Goal: Task Accomplishment & Management: Use online tool/utility

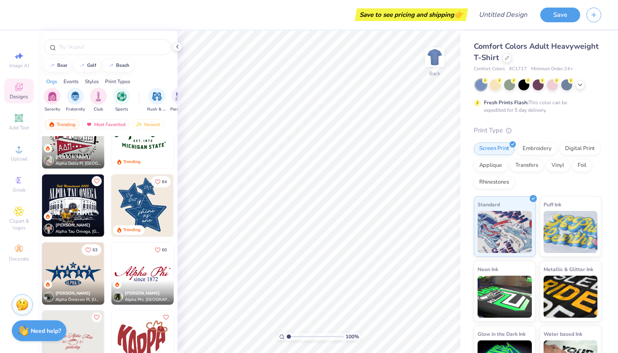
scroll to position [457, 0]
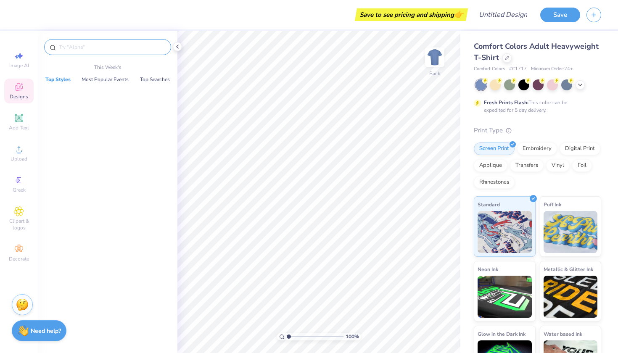
click at [125, 46] on input "text" at bounding box center [112, 47] width 108 height 8
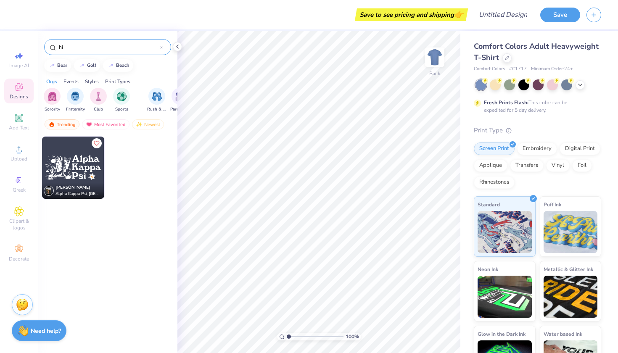
type input "h"
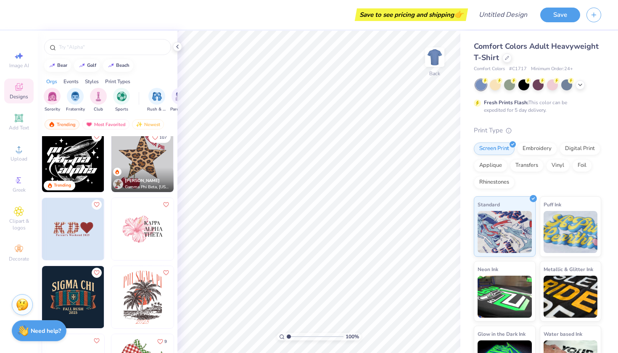
scroll to position [2031, 0]
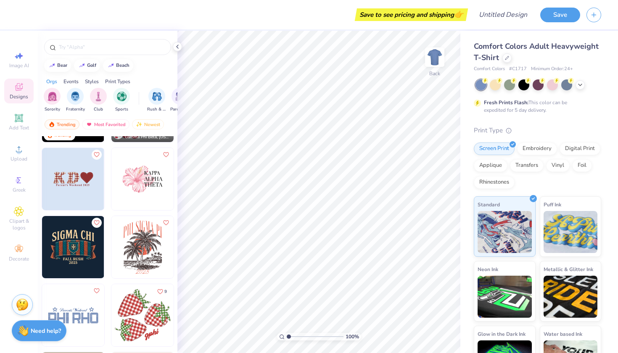
click at [145, 311] on img at bounding box center [142, 315] width 62 height 62
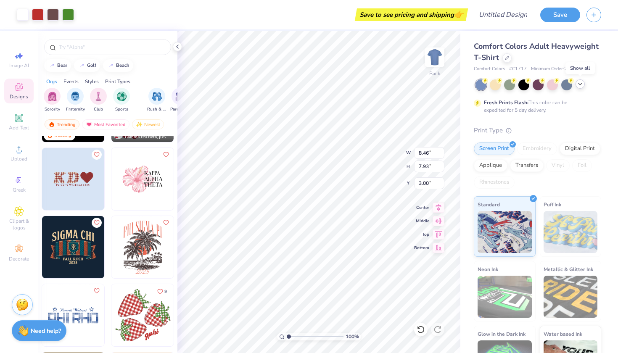
click at [582, 84] on icon at bounding box center [580, 84] width 7 height 7
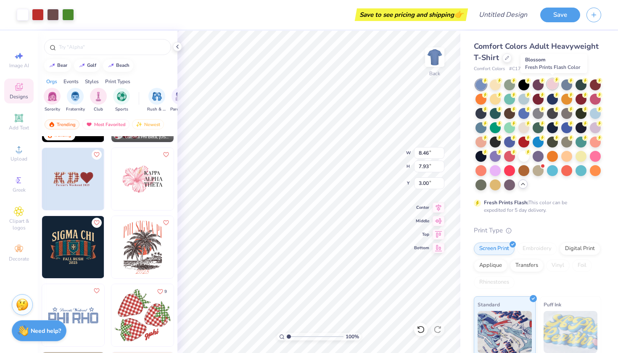
click at [548, 86] on div at bounding box center [552, 84] width 11 height 11
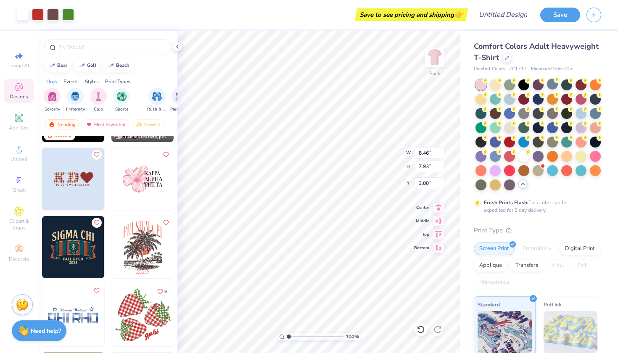
scroll to position [0, 0]
click at [509, 58] on div at bounding box center [506, 57] width 9 height 9
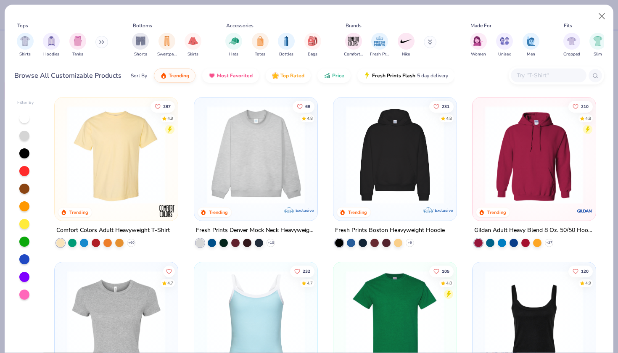
click at [256, 169] on img at bounding box center [256, 155] width 106 height 98
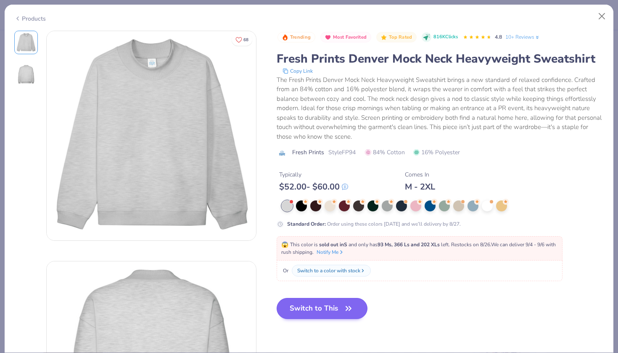
click at [329, 305] on button "Switch to This" at bounding box center [322, 308] width 91 height 21
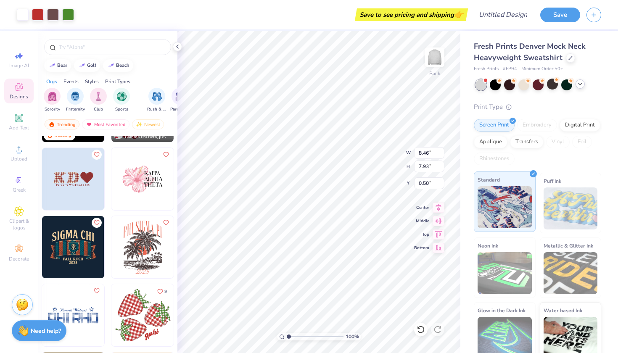
type input "3.00"
click at [581, 82] on icon at bounding box center [580, 84] width 7 height 7
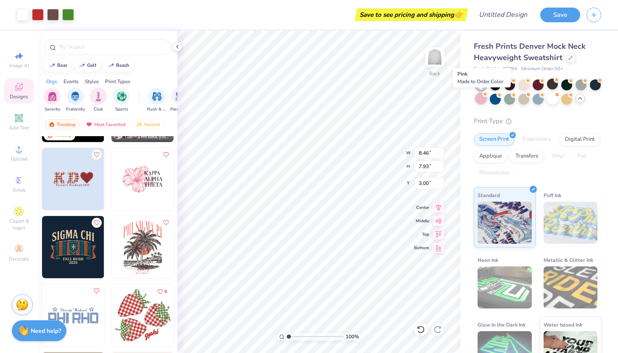
click at [478, 101] on div at bounding box center [480, 98] width 11 height 11
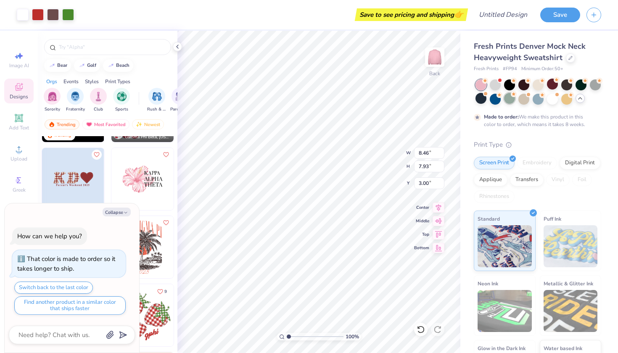
click at [507, 99] on div at bounding box center [509, 98] width 11 height 11
click at [556, 99] on div at bounding box center [552, 98] width 11 height 11
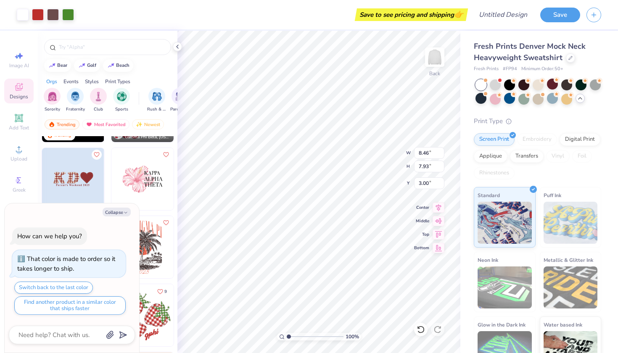
scroll to position [46, 0]
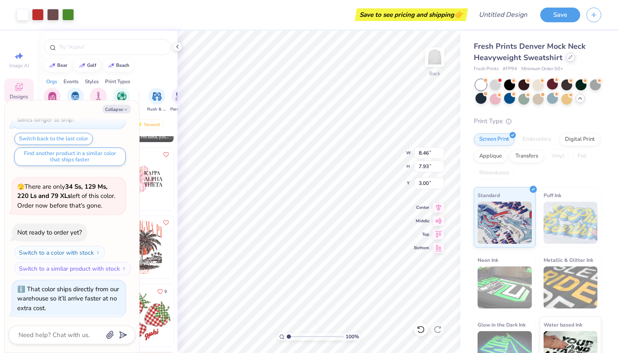
click at [573, 56] on div at bounding box center [570, 57] width 9 height 9
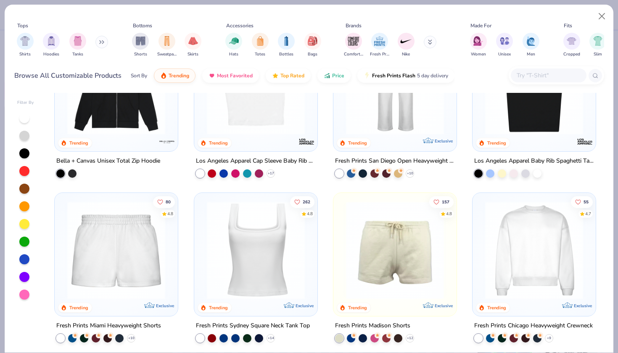
scroll to position [364, 0]
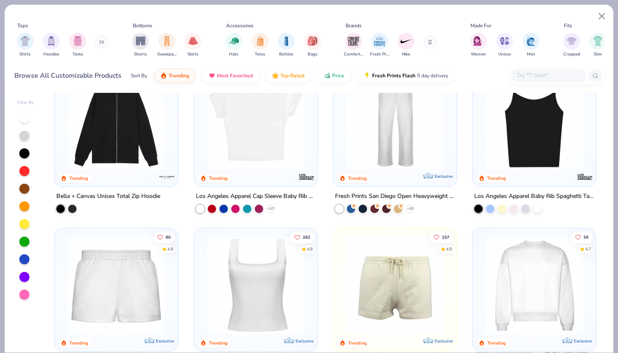
click at [261, 281] on img at bounding box center [256, 286] width 106 height 98
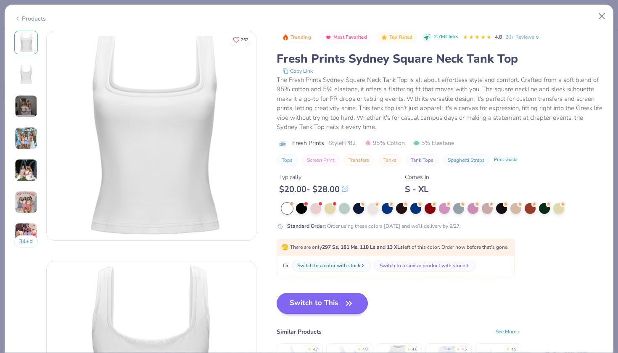
click at [312, 306] on button "Switch to This" at bounding box center [322, 303] width 91 height 21
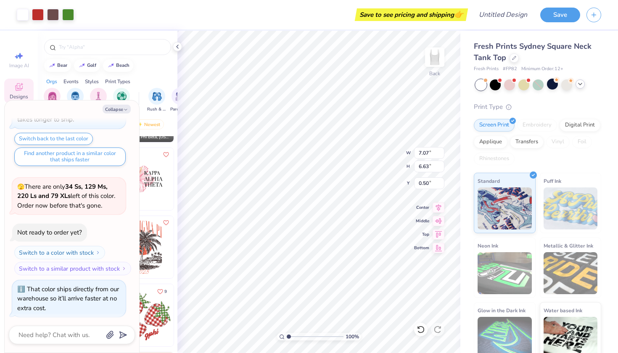
type textarea "x"
type input "1.68"
click at [145, 120] on div "Newest" at bounding box center [148, 124] width 32 height 10
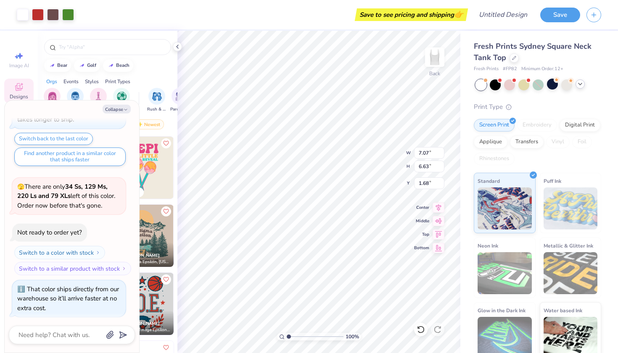
click at [165, 70] on div "[GEOGRAPHIC_DATA]" at bounding box center [108, 65] width 140 height 13
drag, startPoint x: 75, startPoint y: 103, endPoint x: 96, endPoint y: 112, distance: 22.8
click at [96, 113] on div "Collapse How can we help you? That color is made to order so it takes longer to…" at bounding box center [72, 226] width 134 height 252
click at [92, 108] on div "Collapse" at bounding box center [72, 109] width 126 height 9
click at [127, 108] on icon "button" at bounding box center [125, 109] width 5 height 5
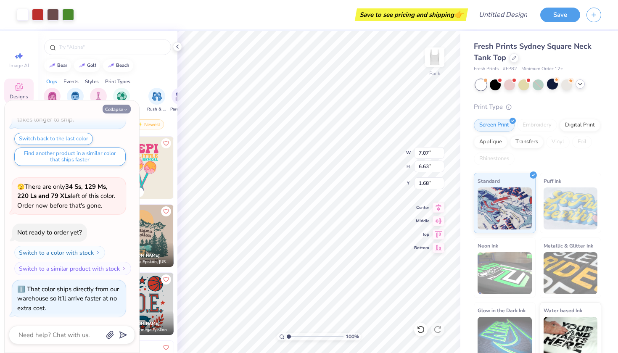
type textarea "x"
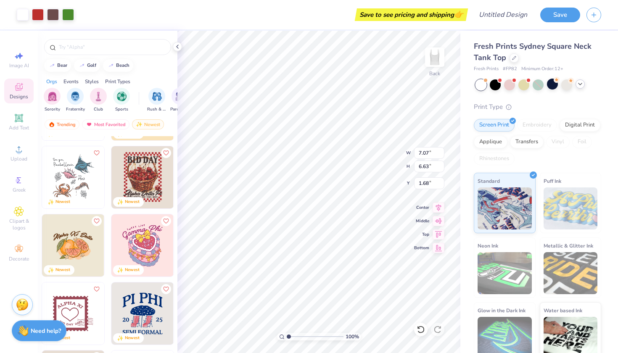
scroll to position [480, 0]
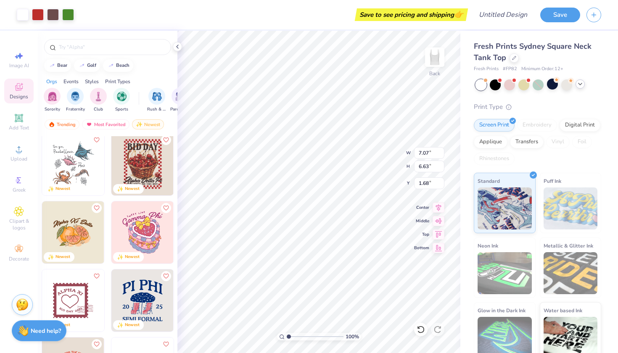
type input "1.49"
type input "6.61"
type input "6.20"
type input "1.67"
type input "1.40"
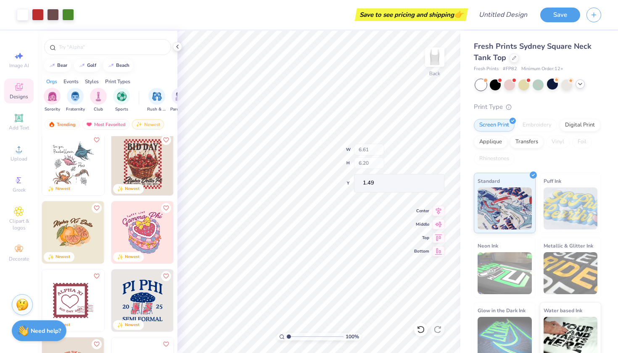
type input "6.28"
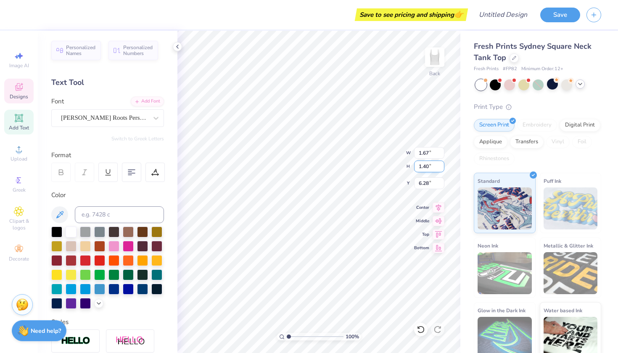
scroll to position [0, 0]
type textarea "Little"
click at [24, 95] on span "Designs" at bounding box center [19, 96] width 18 height 7
type input "2.09"
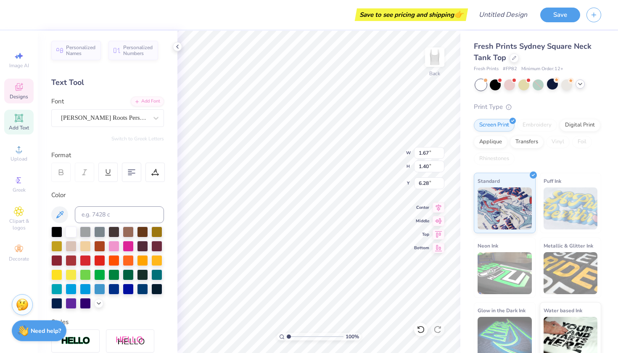
type input "1.17"
type input "6.45"
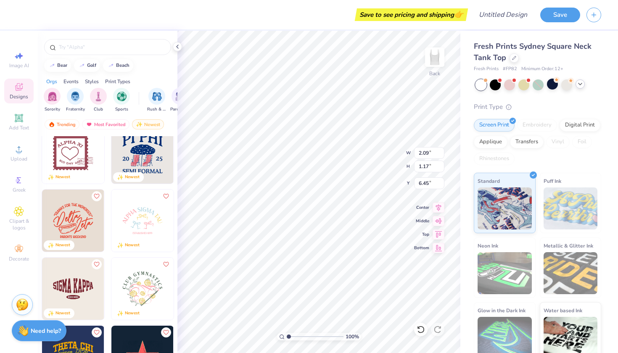
scroll to position [633, 0]
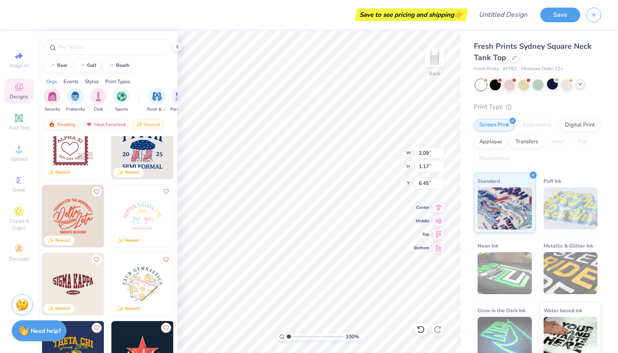
click at [61, 125] on div "Trending" at bounding box center [62, 124] width 35 height 10
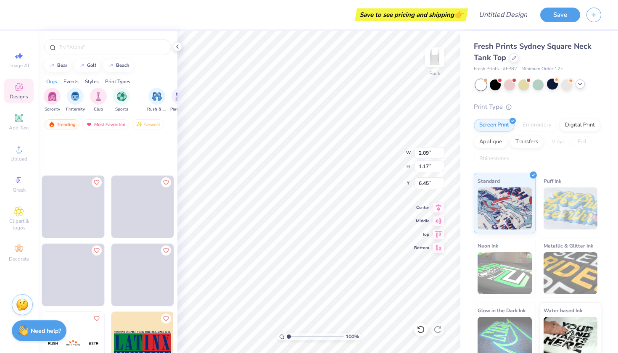
scroll to position [4306, 0]
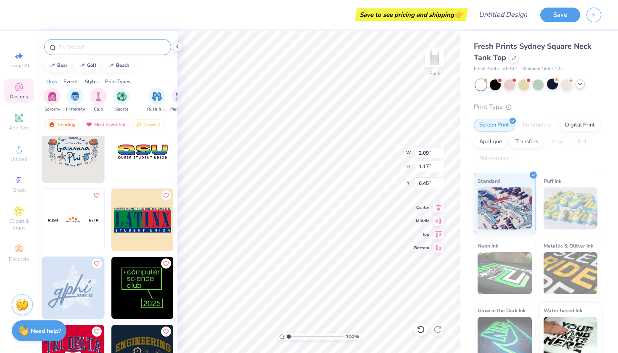
click at [107, 47] on input "text" at bounding box center [112, 47] width 108 height 8
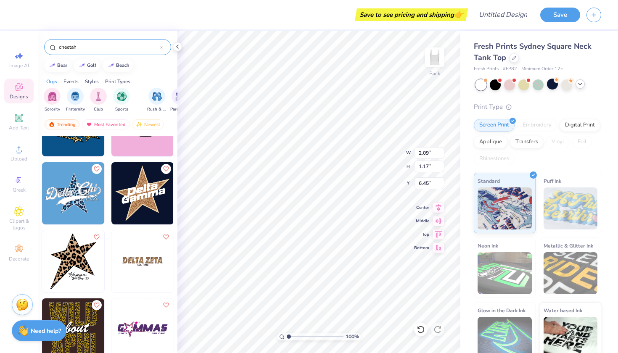
scroll to position [109, 0]
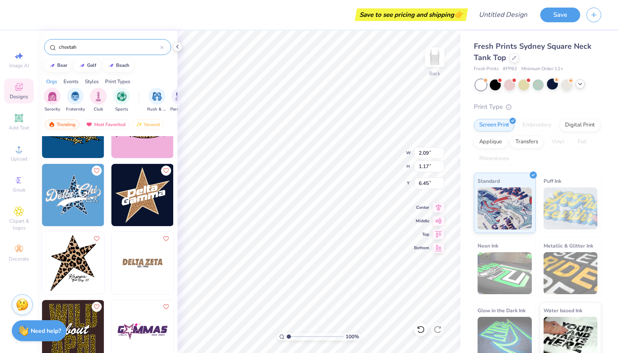
type input "cheetah"
click at [88, 272] on img at bounding box center [73, 263] width 62 height 62
type input "5.37"
type input "6.58"
type input "3.00"
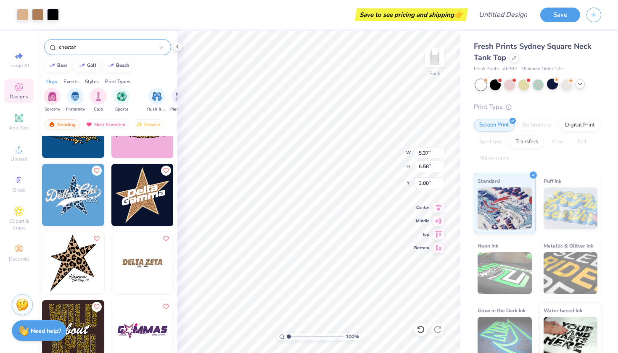
type input "1.97"
type input "2.27"
type input "1.49"
type input "5.96"
type input "2.75"
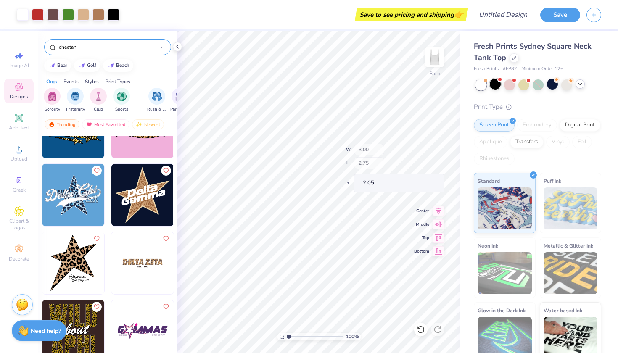
type input "9.36"
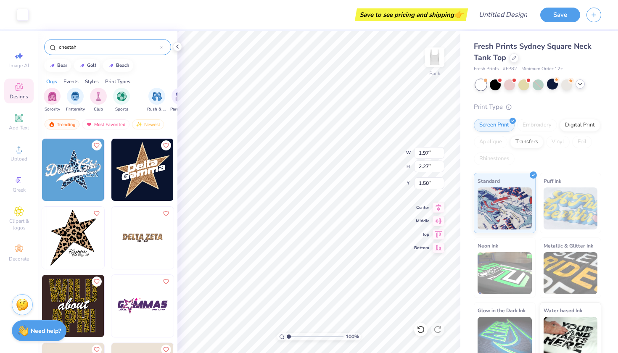
scroll to position [137, 0]
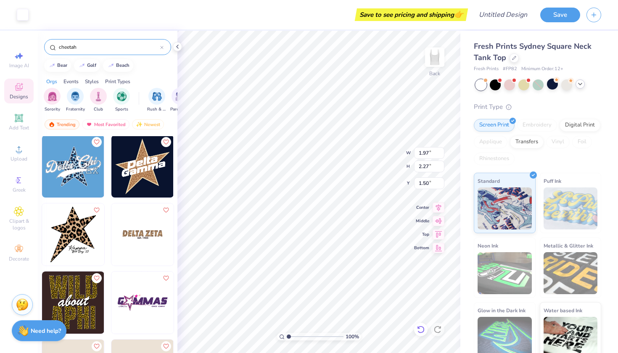
click at [423, 332] on icon at bounding box center [420, 330] width 7 height 8
click at [421, 328] on icon at bounding box center [421, 329] width 8 height 8
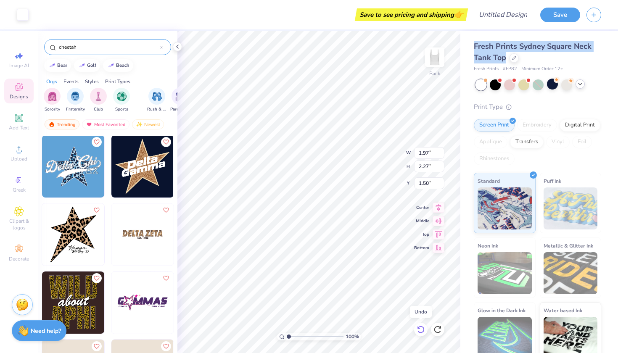
click at [421, 328] on icon at bounding box center [421, 329] width 8 height 8
type input "5.37"
type input "6.58"
type input "3.00"
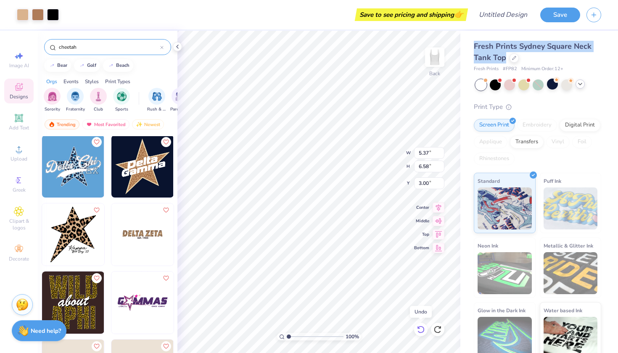
click at [418, 328] on icon at bounding box center [419, 328] width 2 height 2
click at [419, 328] on g at bounding box center [420, 330] width 7 height 8
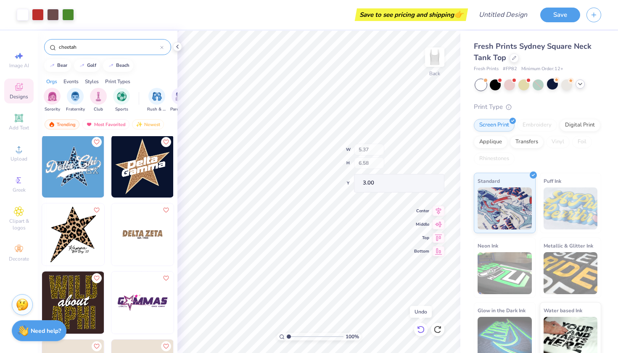
click at [424, 331] on icon at bounding box center [421, 329] width 8 height 8
click at [423, 330] on icon at bounding box center [421, 329] width 8 height 8
click at [423, 330] on icon at bounding box center [420, 330] width 7 height 8
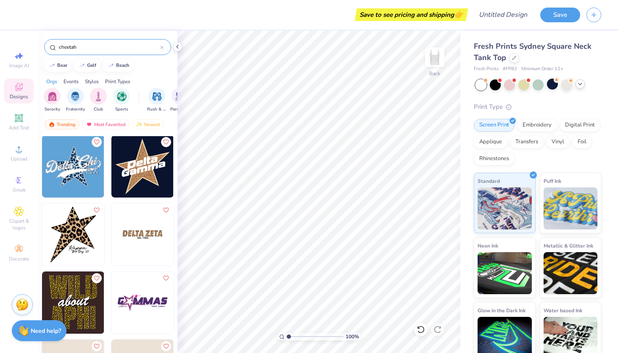
click at [66, 245] on img at bounding box center [73, 234] width 62 height 62
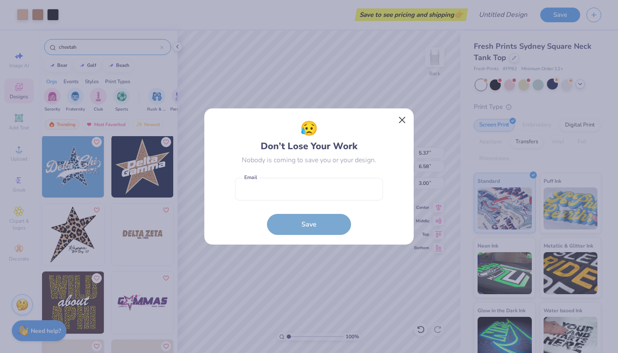
click at [405, 118] on button "Close" at bounding box center [402, 120] width 16 height 16
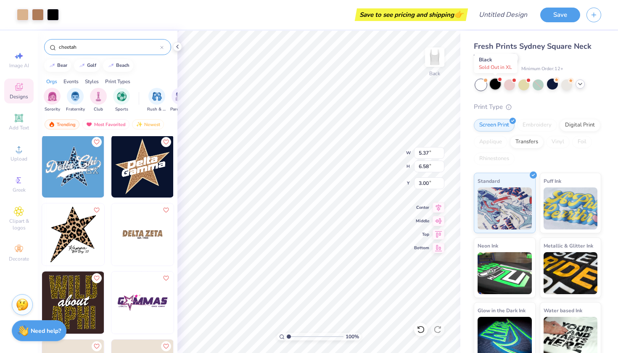
click at [498, 82] on div at bounding box center [495, 84] width 11 height 11
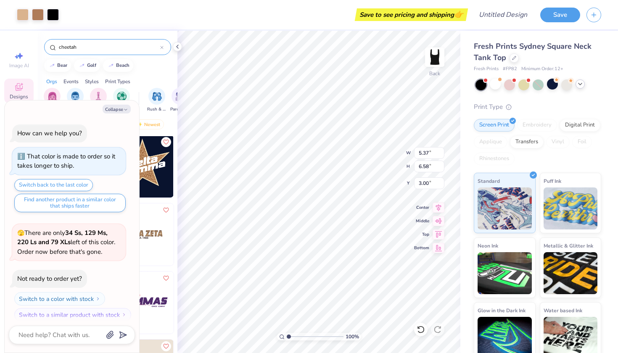
scroll to position [164, 0]
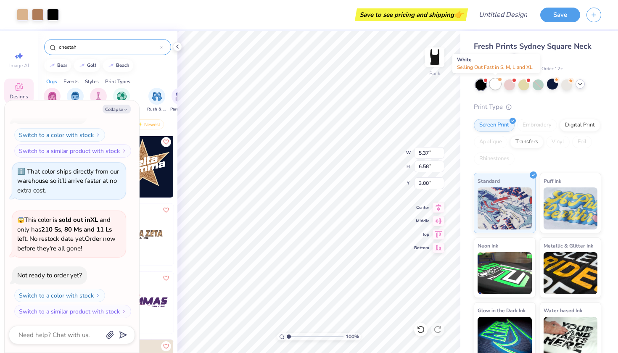
click at [494, 83] on div at bounding box center [495, 84] width 11 height 11
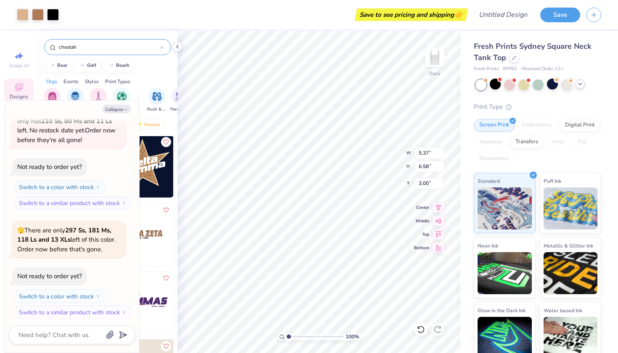
click at [578, 85] on icon at bounding box center [580, 84] width 7 height 7
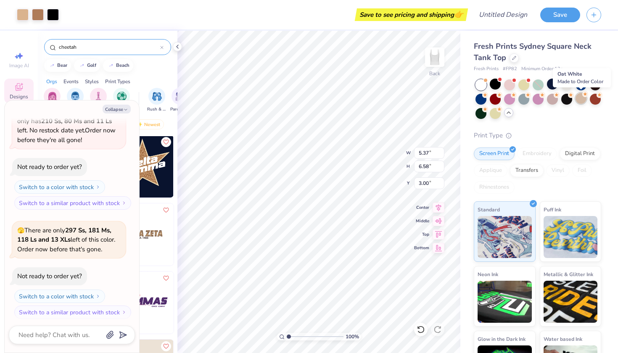
click at [585, 100] on div at bounding box center [580, 98] width 11 height 11
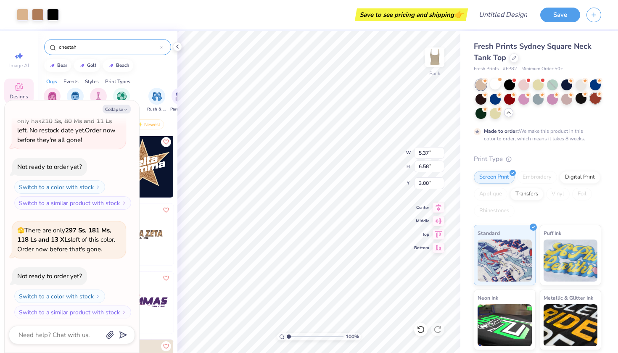
scroll to position [342, 0]
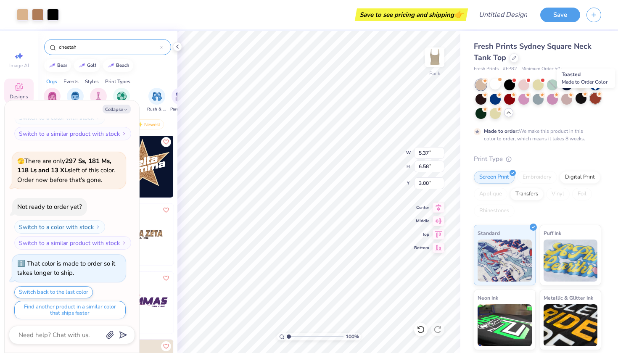
click at [594, 99] on div at bounding box center [595, 98] width 11 height 11
click at [508, 98] on div at bounding box center [509, 98] width 11 height 11
click at [437, 60] on img at bounding box center [435, 57] width 34 height 34
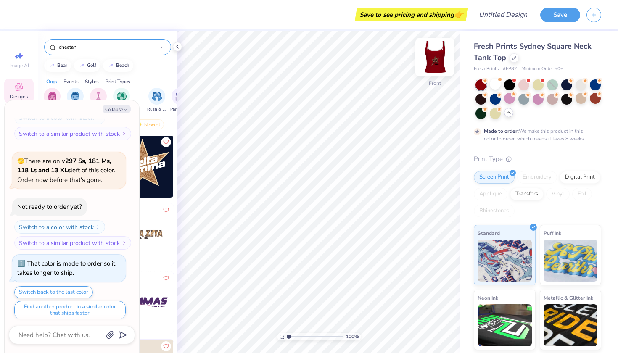
click at [438, 58] on img at bounding box center [435, 57] width 34 height 34
click at [512, 60] on div at bounding box center [513, 57] width 9 height 9
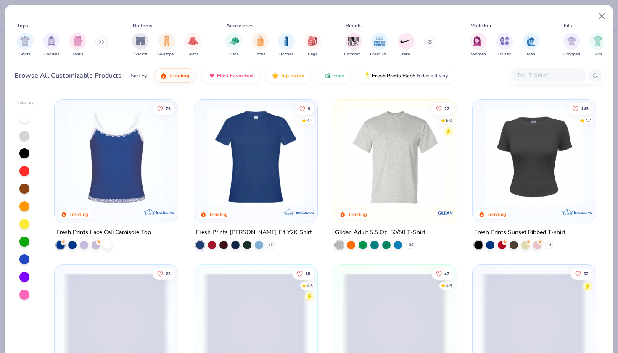
scroll to position [2134, 0]
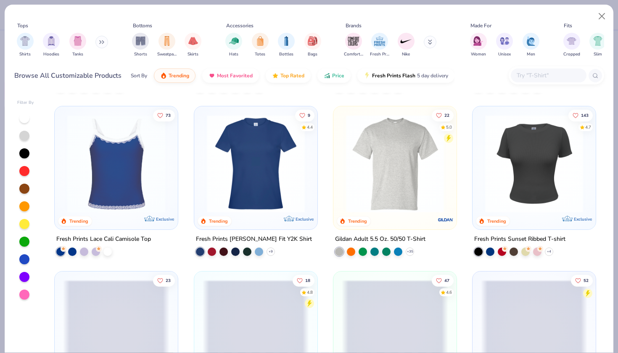
click at [548, 164] on img at bounding box center [534, 164] width 106 height 98
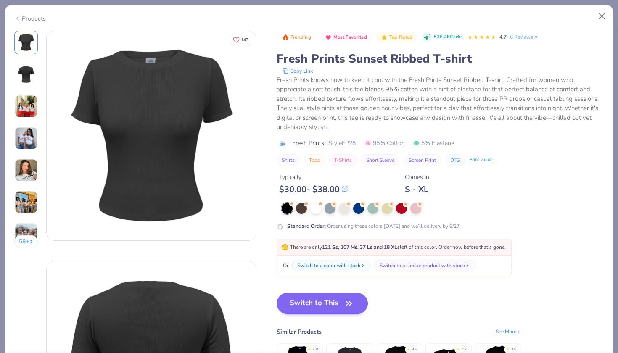
click at [311, 306] on button "Switch to This" at bounding box center [322, 303] width 91 height 21
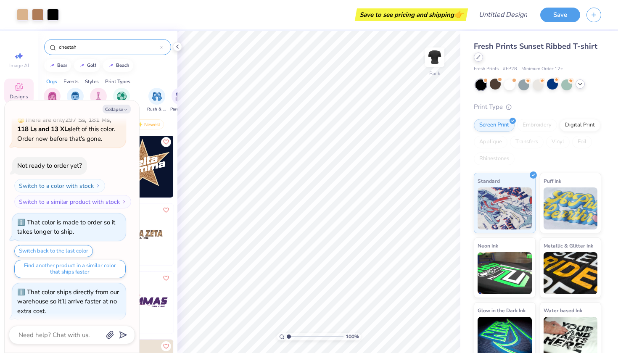
click at [480, 59] on div at bounding box center [478, 57] width 9 height 9
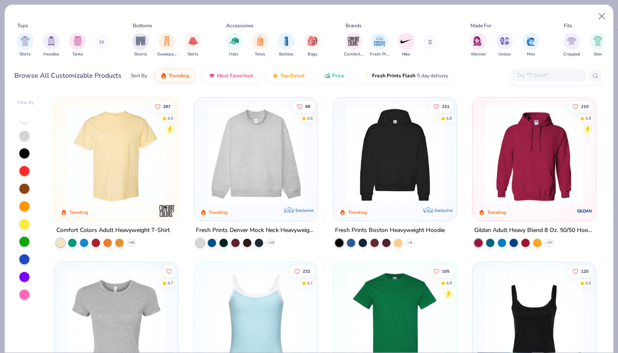
click at [96, 305] on img at bounding box center [116, 320] width 106 height 98
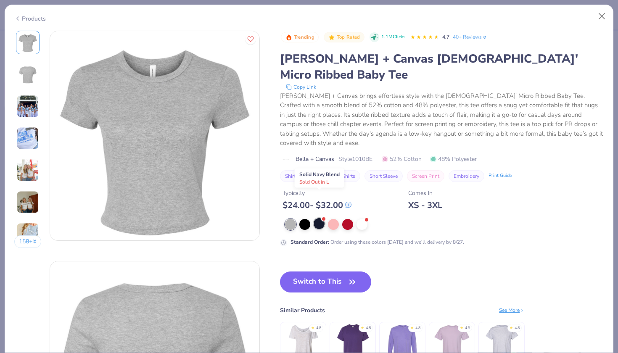
click at [322, 217] on span at bounding box center [323, 219] width 5 height 5
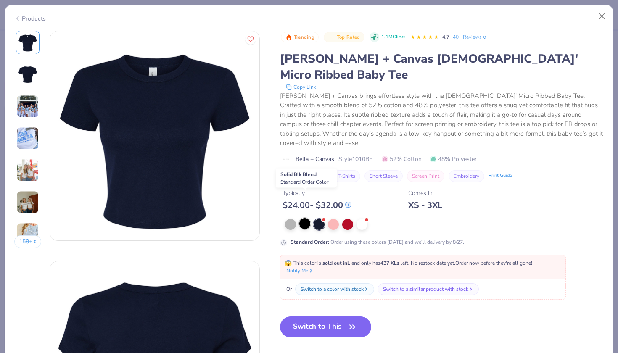
click at [309, 218] on div at bounding box center [304, 223] width 11 height 11
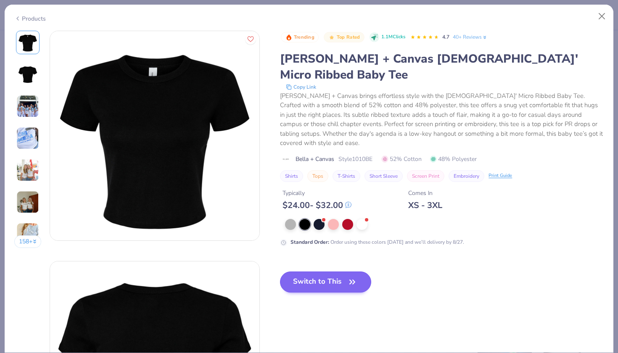
click at [332, 272] on button "Switch to This" at bounding box center [325, 282] width 91 height 21
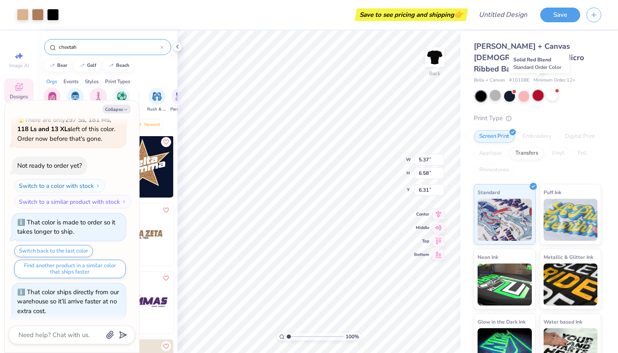
click at [542, 90] on div at bounding box center [538, 95] width 11 height 11
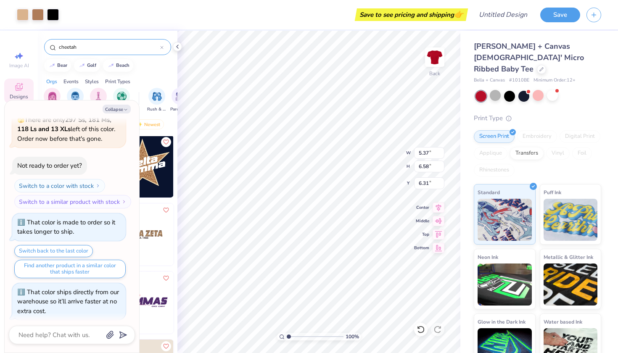
type textarea "x"
type input "3.64"
click at [539, 66] on icon at bounding box center [541, 68] width 4 height 4
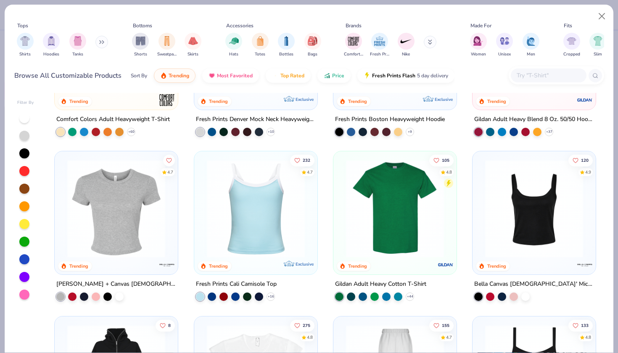
scroll to position [161, 0]
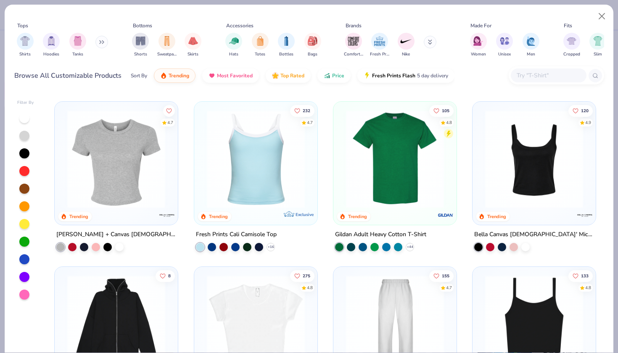
click at [555, 155] on img at bounding box center [534, 159] width 106 height 98
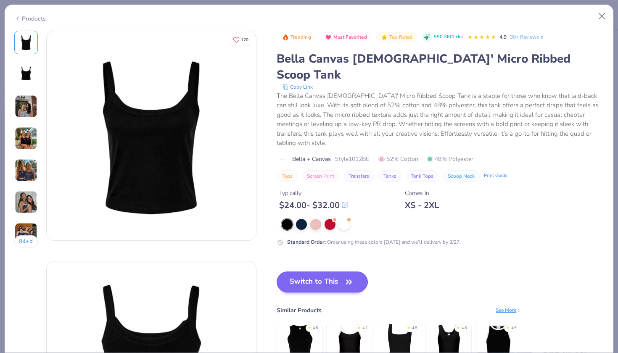
click at [333, 272] on button "Switch to This" at bounding box center [322, 282] width 91 height 21
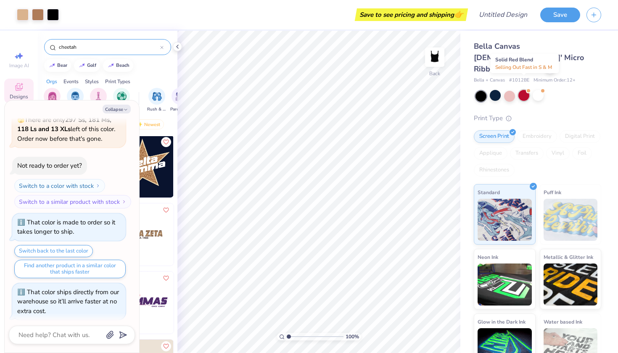
click at [524, 90] on div at bounding box center [523, 95] width 11 height 11
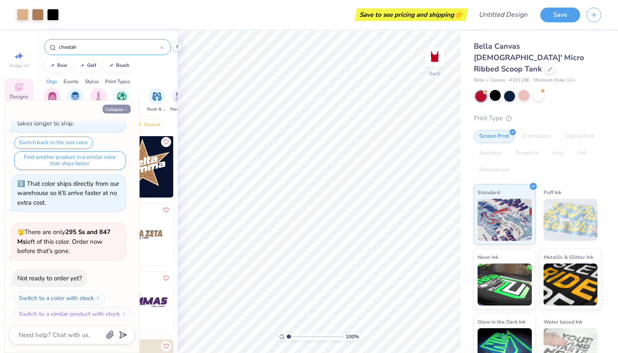
click at [129, 110] on button "Collapse" at bounding box center [117, 109] width 28 height 9
type textarea "x"
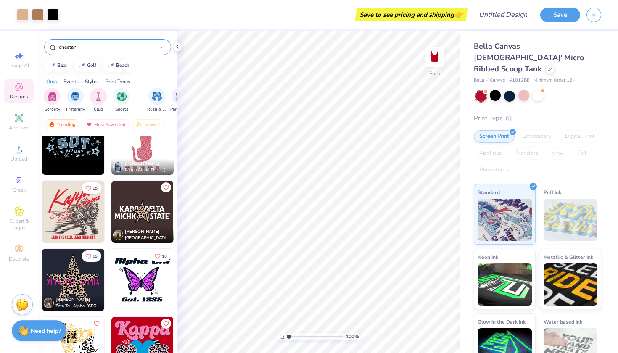
scroll to position [637, 0]
click at [522, 90] on div at bounding box center [523, 95] width 11 height 11
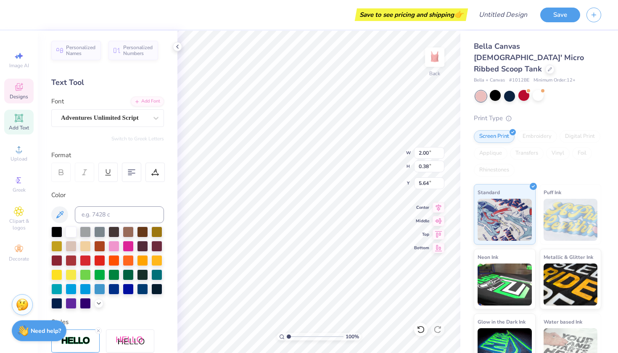
type input "2.18"
type input "0.68"
type input "5.06"
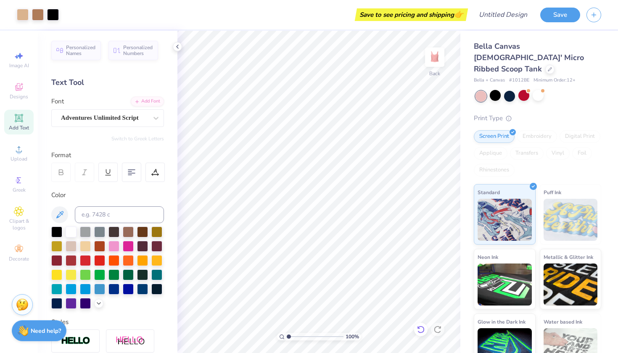
click at [422, 323] on div at bounding box center [420, 329] width 13 height 13
click at [422, 324] on div at bounding box center [420, 329] width 13 height 13
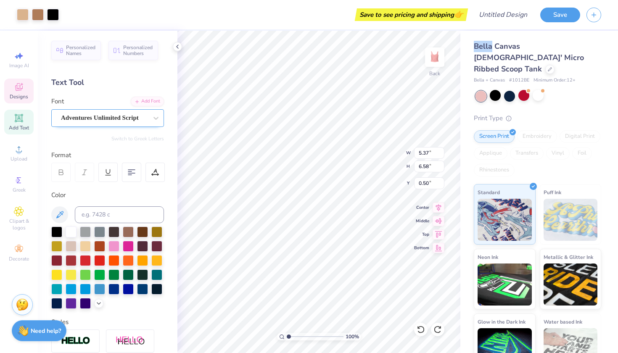
click at [84, 119] on span "Adventures Unlimited Script" at bounding box center [100, 118] width 78 height 10
click at [109, 97] on div "Font Adventures Unlimited Script" at bounding box center [107, 112] width 113 height 30
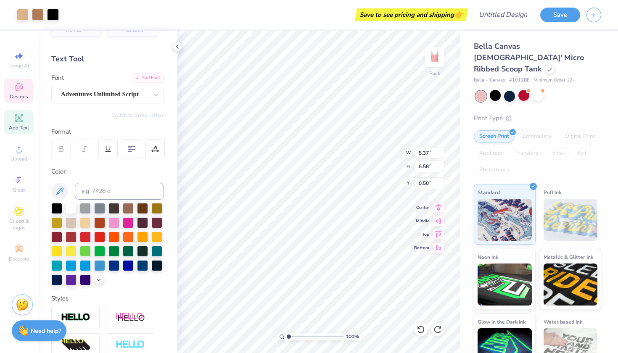
scroll to position [27, 0]
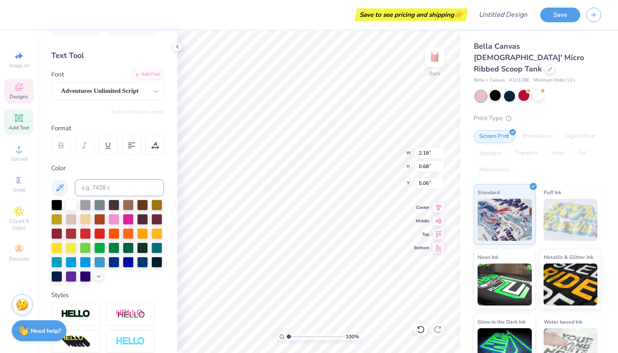
type textarea "Little"
type input "5.15"
type input "0.50"
type input "4.79"
click at [540, 90] on div at bounding box center [538, 95] width 11 height 11
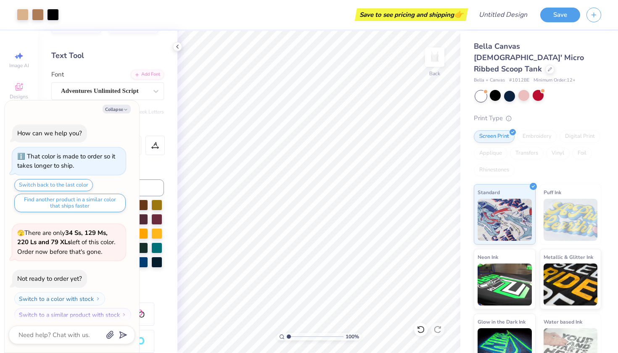
scroll to position [600, 0]
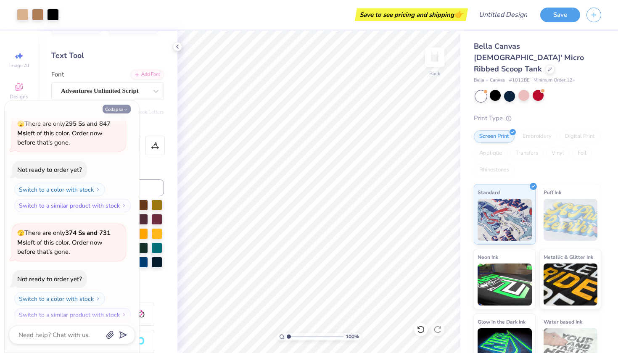
click at [113, 108] on button "Collapse" at bounding box center [117, 109] width 28 height 9
type textarea "x"
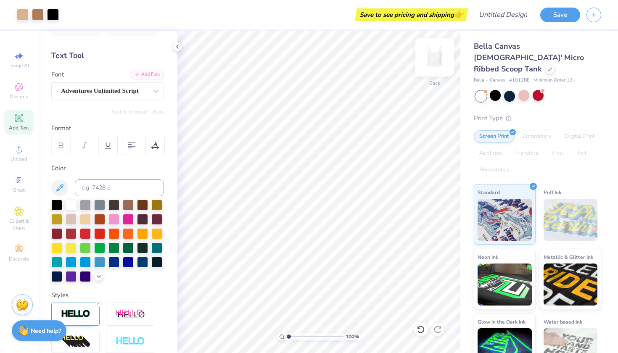
click at [437, 64] on img at bounding box center [435, 57] width 34 height 34
click at [517, 55] on div "Bella Canvas [DEMOGRAPHIC_DATA]' Micro Ribbed Scoop Tank" at bounding box center [537, 58] width 127 height 34
click at [545, 64] on div at bounding box center [549, 68] width 9 height 9
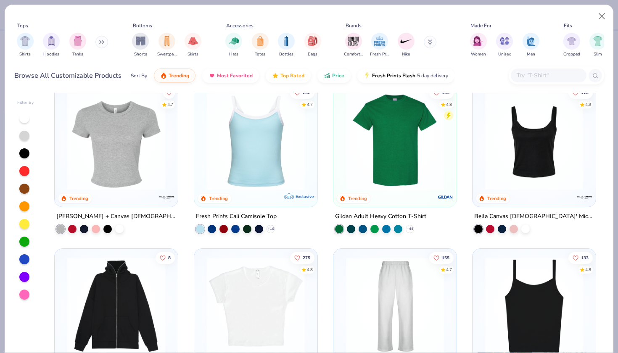
scroll to position [177, 0]
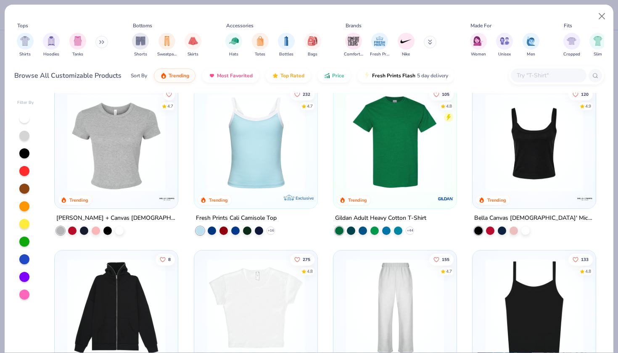
click at [545, 170] on img at bounding box center [534, 143] width 106 height 98
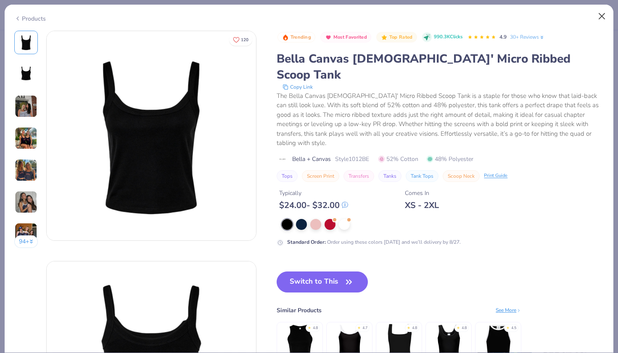
click at [605, 13] on button "Close" at bounding box center [602, 16] width 16 height 16
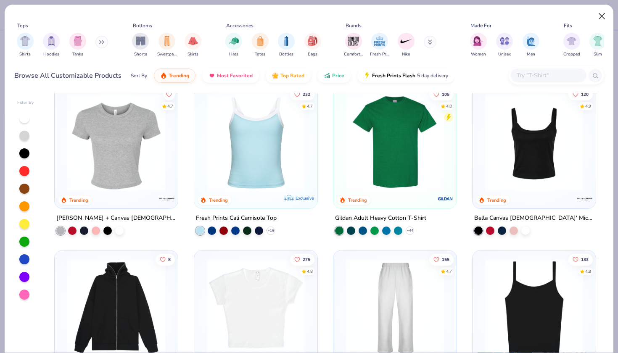
click at [606, 14] on button "Close" at bounding box center [602, 16] width 16 height 16
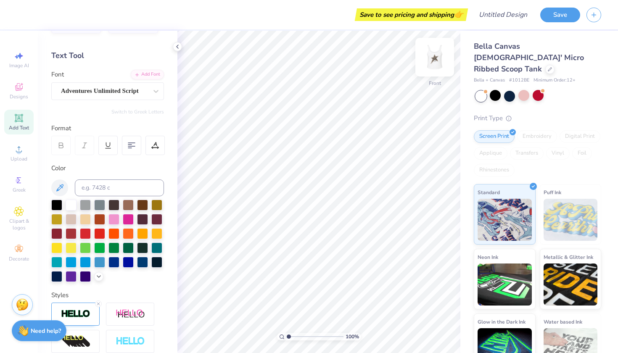
click at [437, 58] on img at bounding box center [435, 57] width 34 height 34
click at [432, 56] on img at bounding box center [435, 57] width 34 height 34
click at [181, 48] on div at bounding box center [177, 46] width 9 height 9
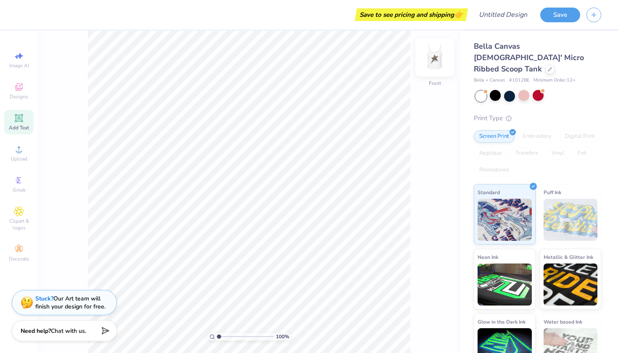
click at [439, 48] on img at bounding box center [435, 57] width 34 height 34
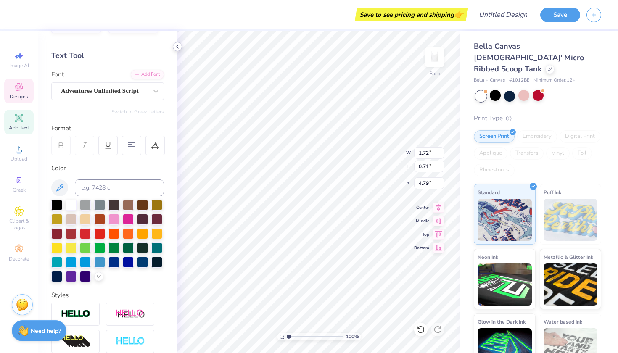
click at [181, 45] on div at bounding box center [177, 46] width 9 height 9
